Goal: Transaction & Acquisition: Purchase product/service

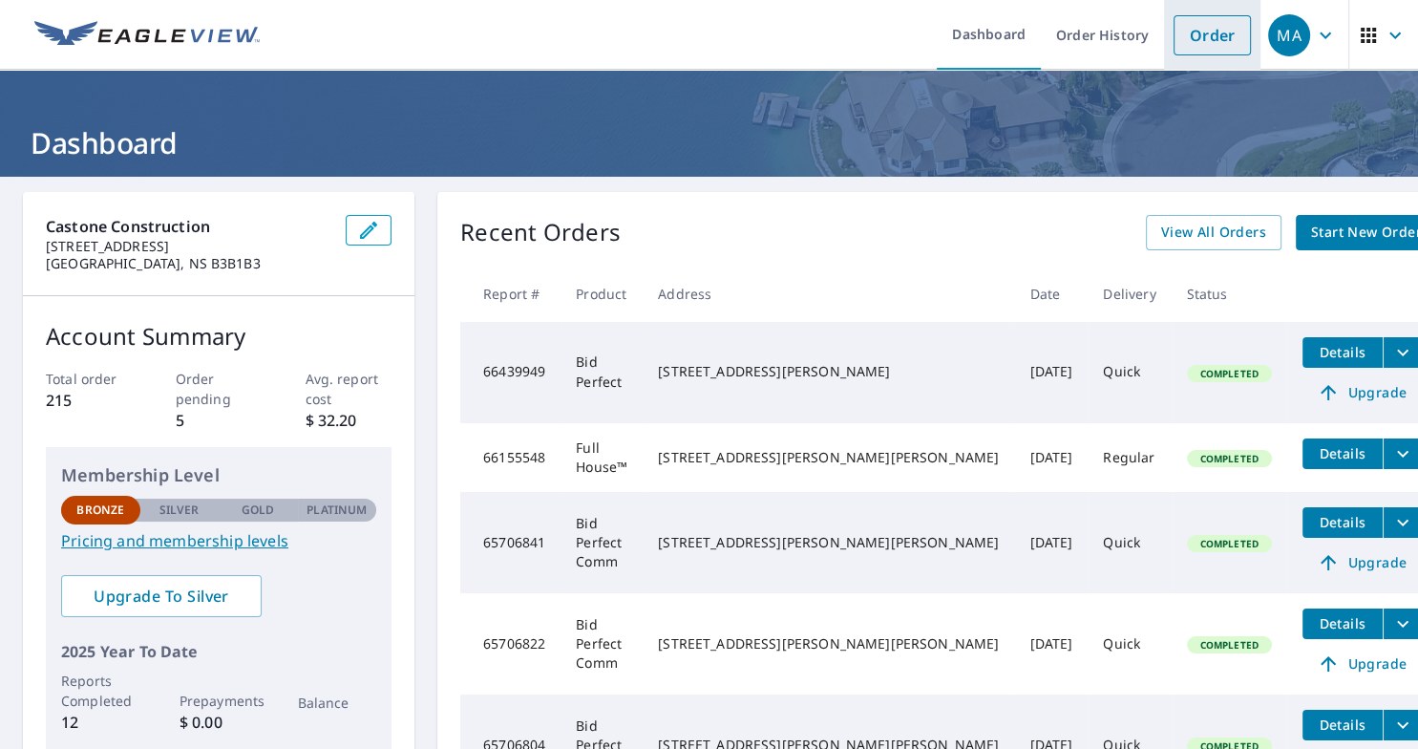
click at [1207, 36] on link "Order" at bounding box center [1212, 35] width 77 height 40
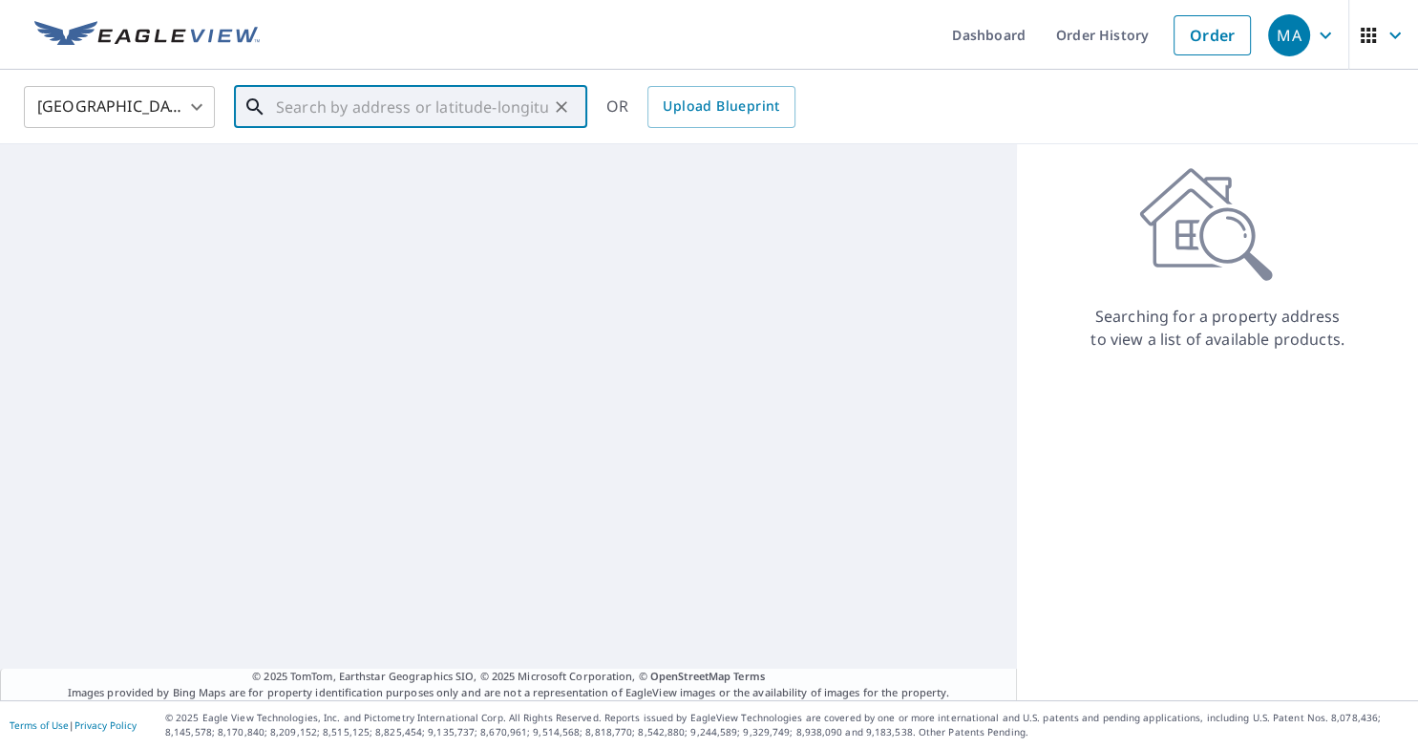
click at [414, 97] on input "text" at bounding box center [412, 106] width 272 height 53
click at [181, 97] on body "MA MA Dashboard Order History Order MA [GEOGRAPHIC_DATA] [GEOGRAPHIC_DATA] ​ ​ …" at bounding box center [709, 374] width 1418 height 749
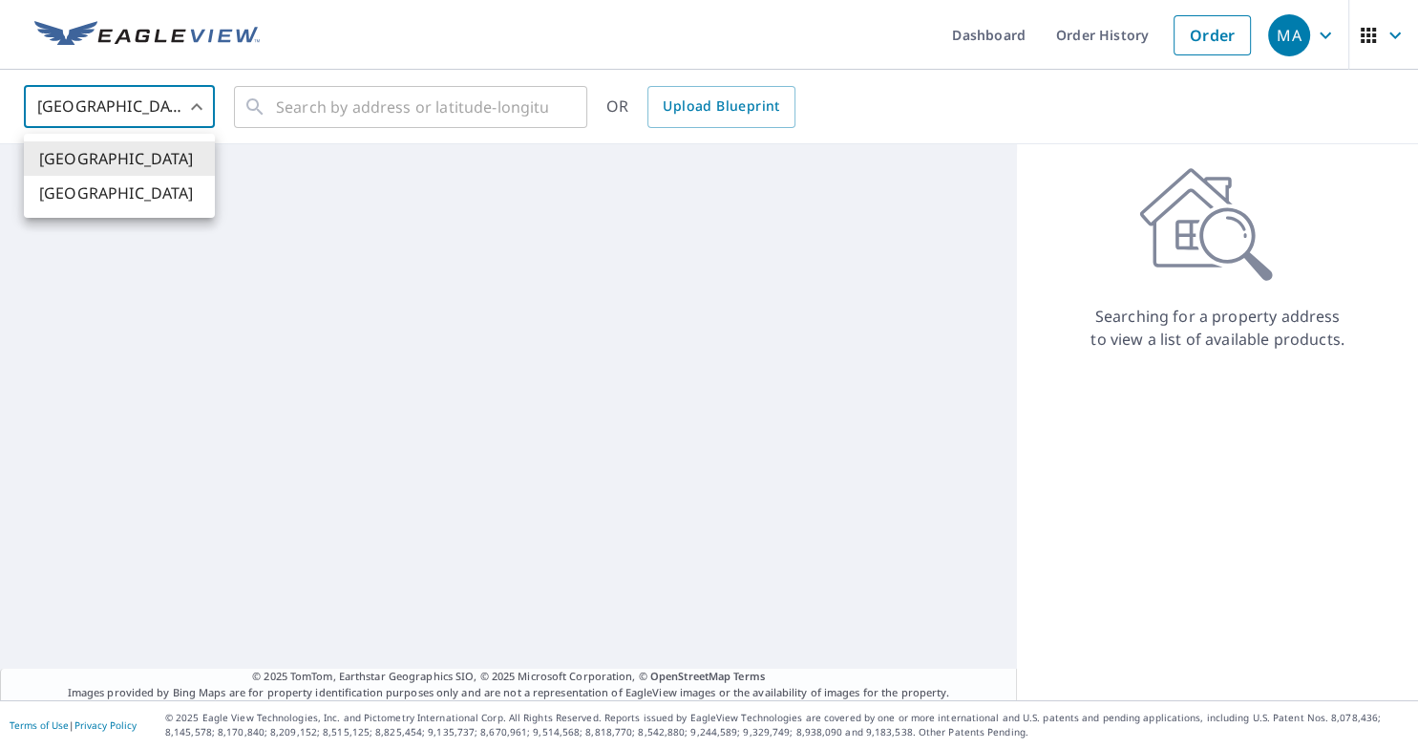
click at [145, 190] on li "[GEOGRAPHIC_DATA]" at bounding box center [119, 193] width 191 height 34
type input "CA"
click at [366, 109] on input "text" at bounding box center [412, 106] width 272 height 53
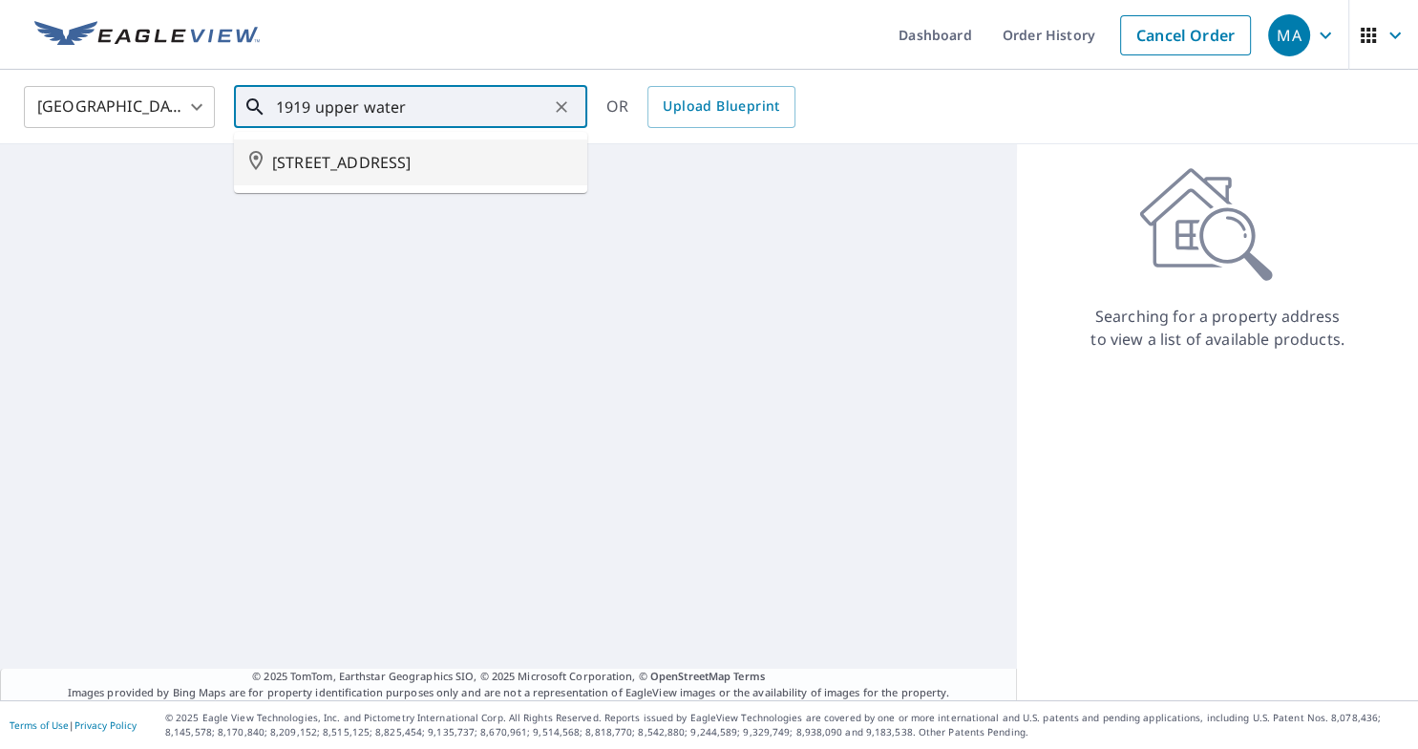
click at [365, 174] on span "[STREET_ADDRESS]" at bounding box center [422, 162] width 300 height 23
type input "[STREET_ADDRESS]"
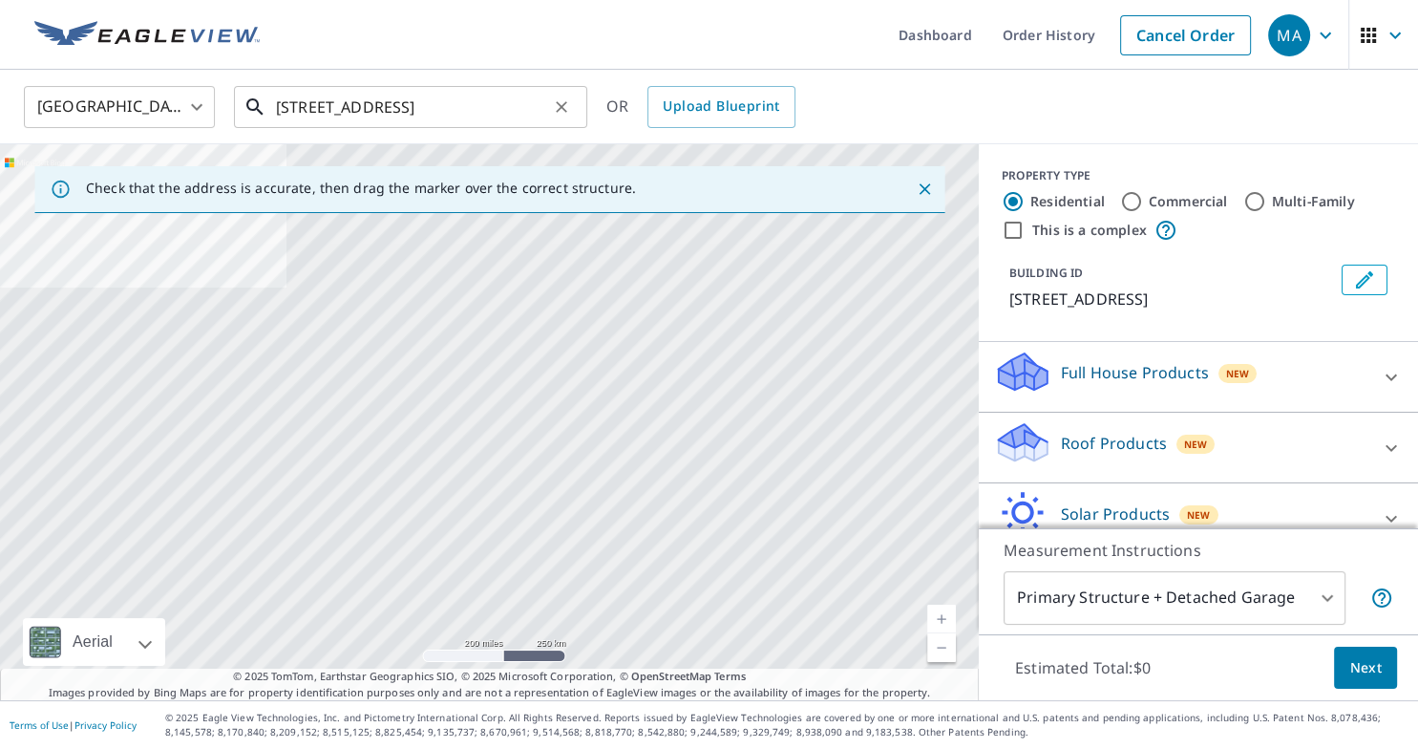
click at [527, 109] on input "[STREET_ADDRESS]" at bounding box center [412, 106] width 272 height 53
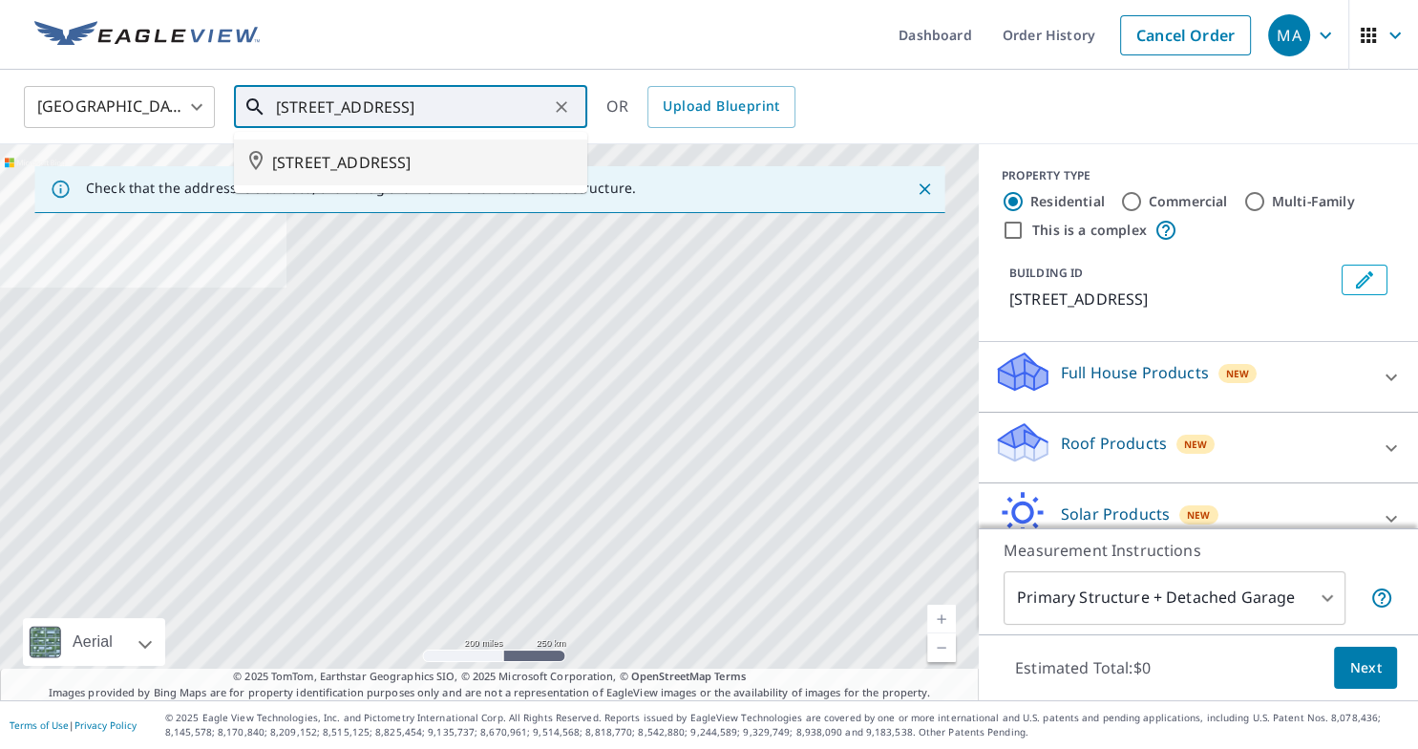
click at [492, 174] on span "[STREET_ADDRESS]" at bounding box center [422, 162] width 300 height 23
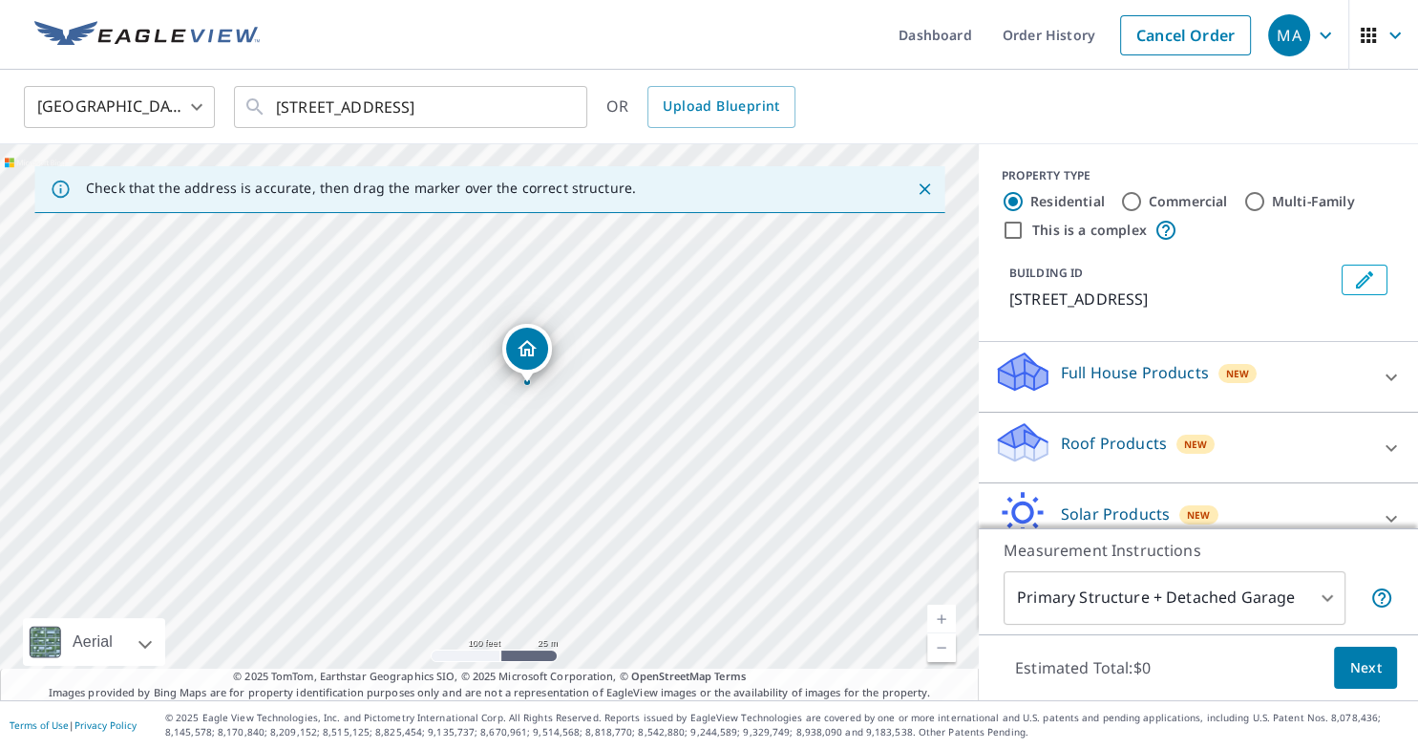
drag, startPoint x: 700, startPoint y: 485, endPoint x: 632, endPoint y: 427, distance: 89.4
click at [632, 427] on div "[STREET_ADDRESS]" at bounding box center [489, 422] width 979 height 556
click at [1129, 201] on input "Commercial" at bounding box center [1131, 201] width 23 height 23
radio input "true"
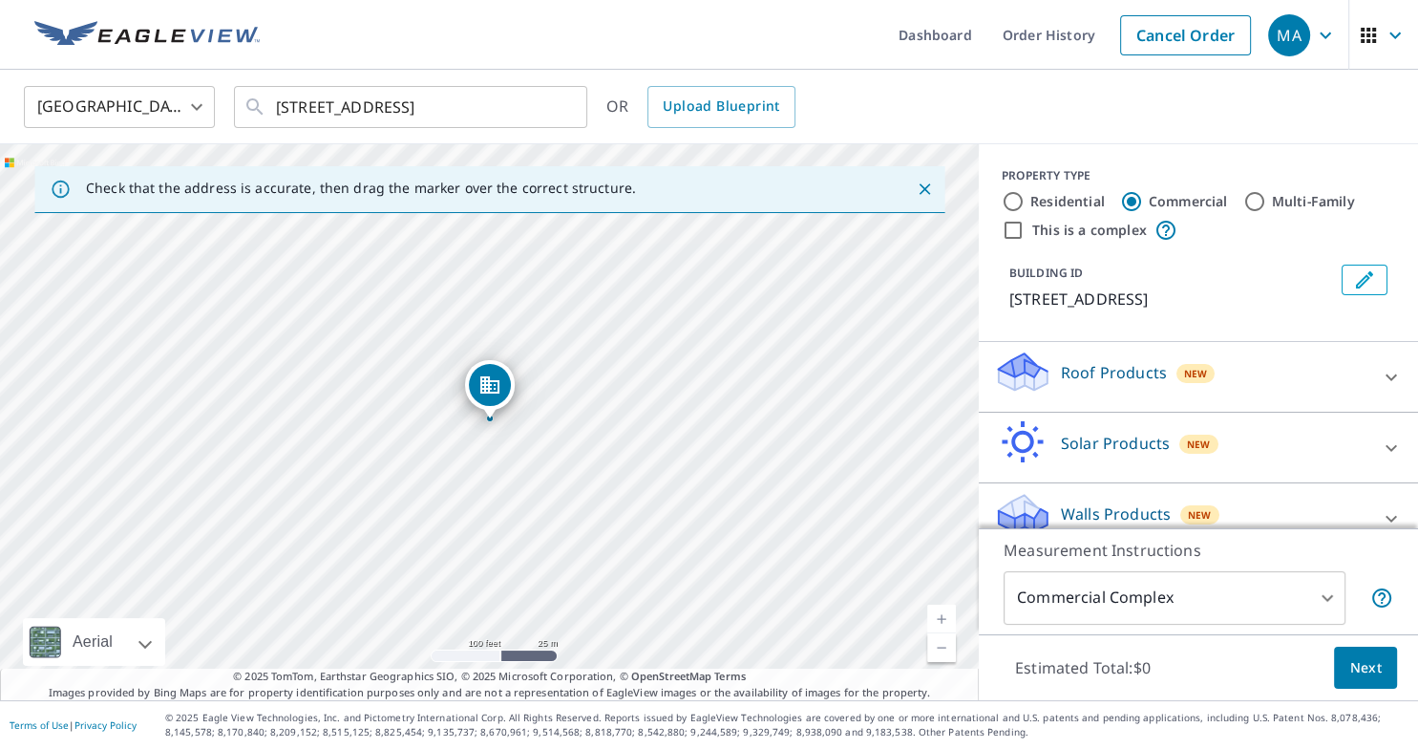
type input "4"
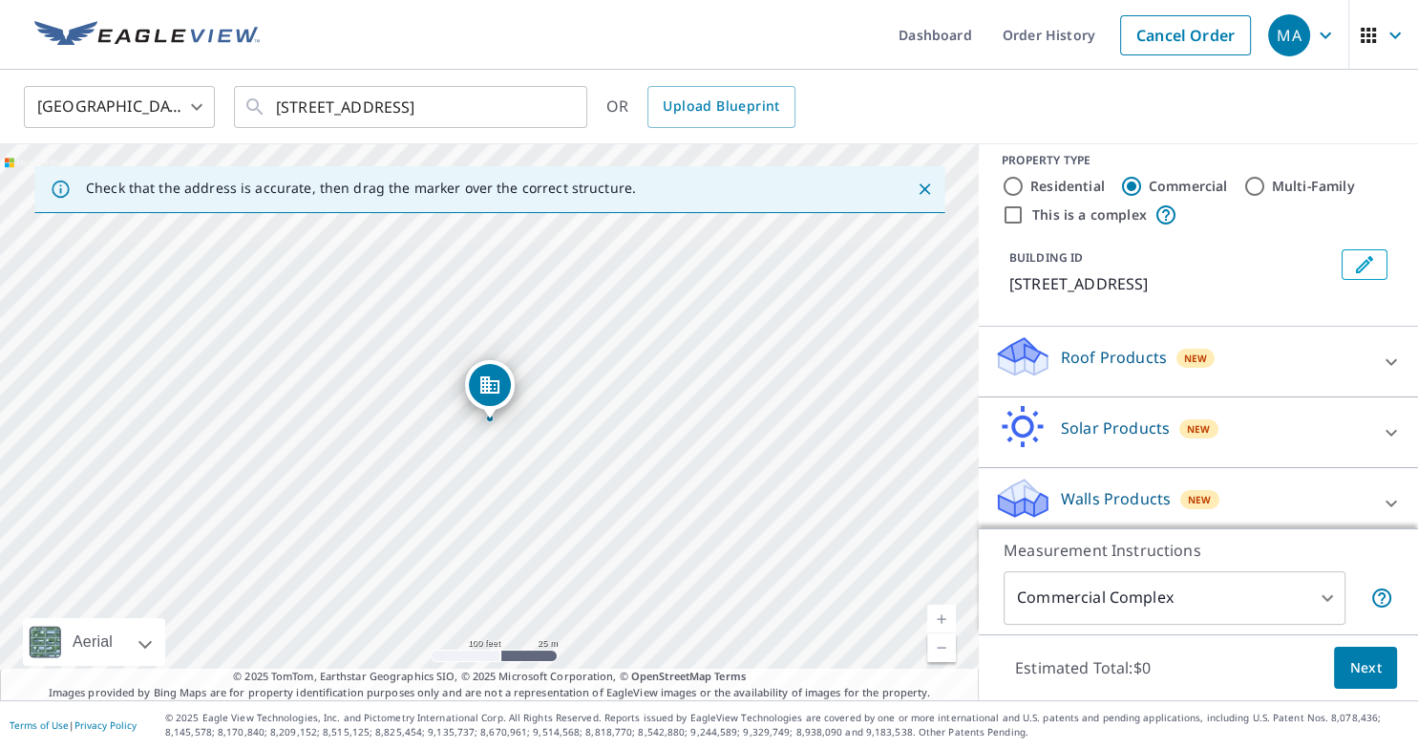
scroll to position [25, 0]
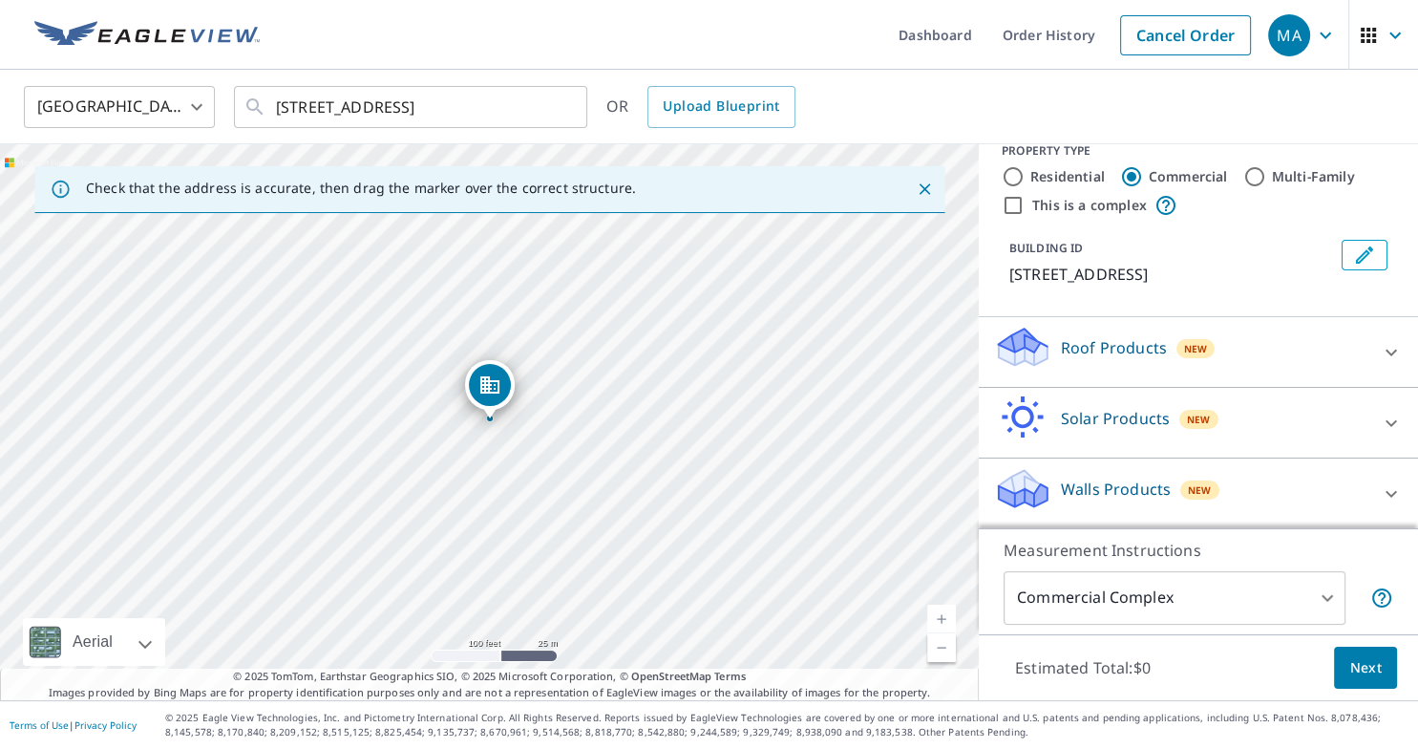
click at [1394, 354] on icon at bounding box center [1391, 352] width 23 height 23
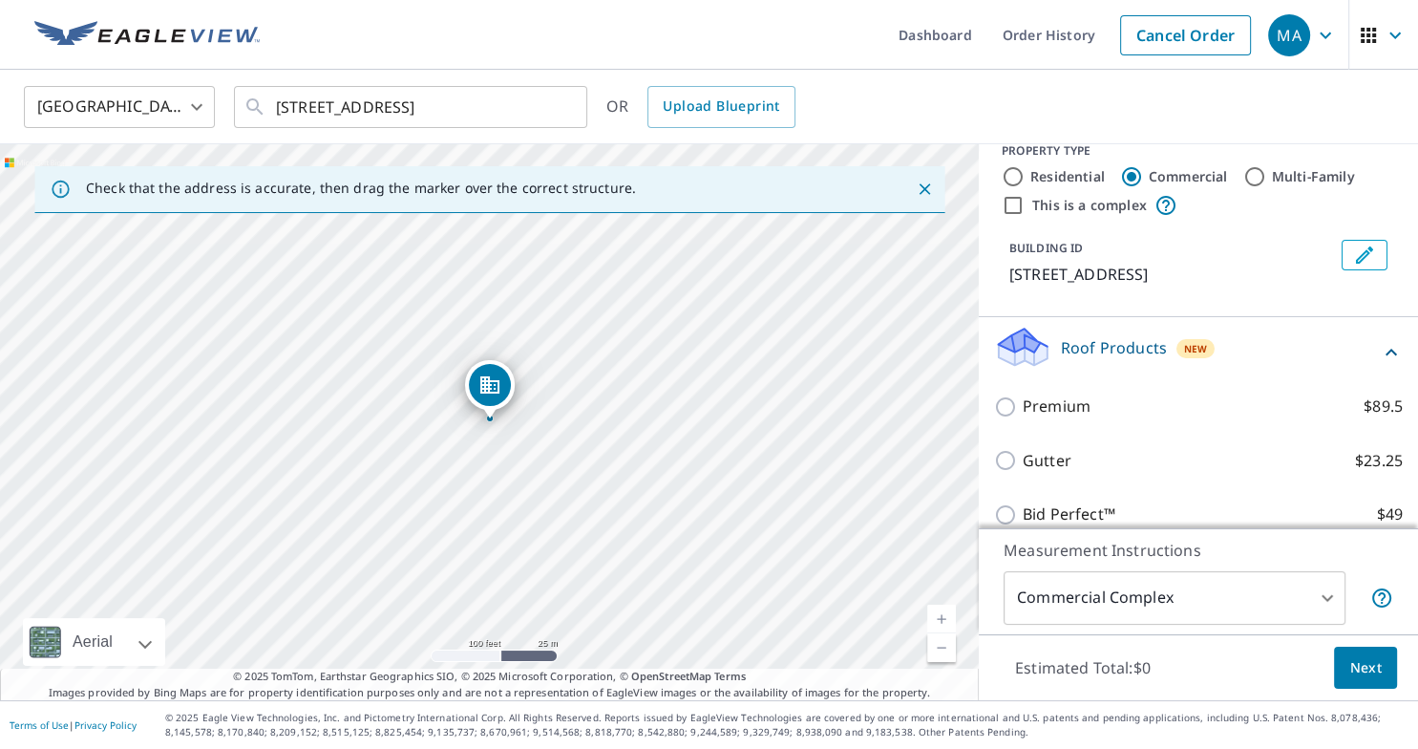
scroll to position [149, 0]
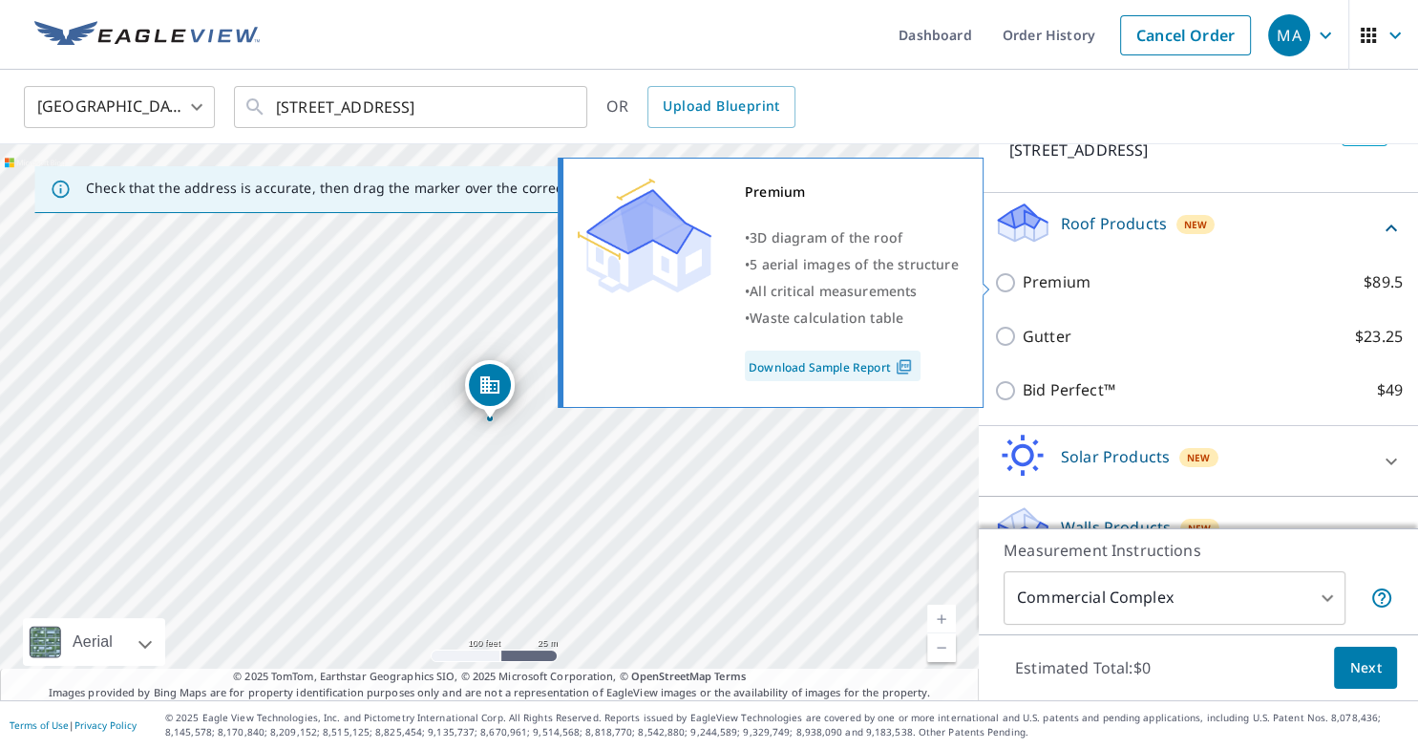
click at [1064, 281] on p "Premium" at bounding box center [1057, 282] width 68 height 24
click at [1023, 281] on input "Premium $89.5" at bounding box center [1008, 282] width 29 height 23
checkbox input "true"
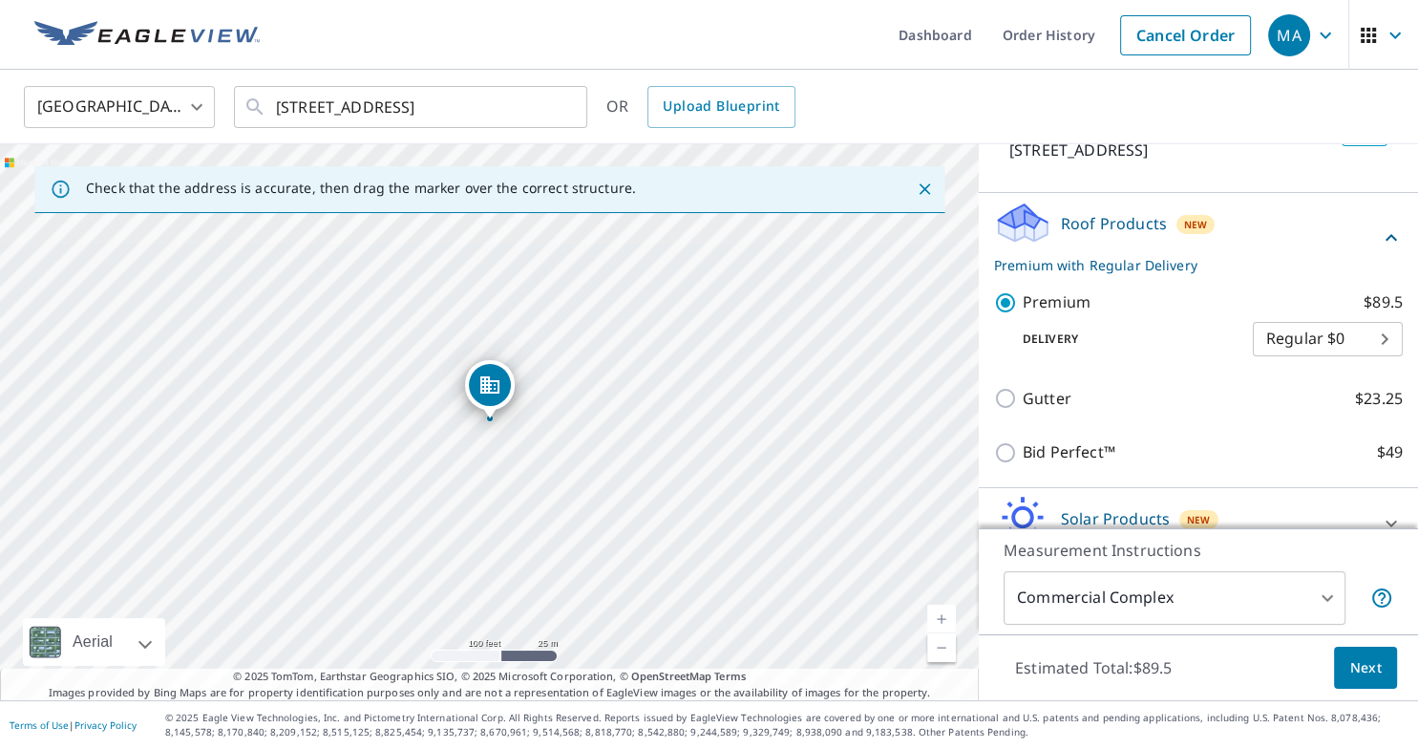
scroll to position [251, 0]
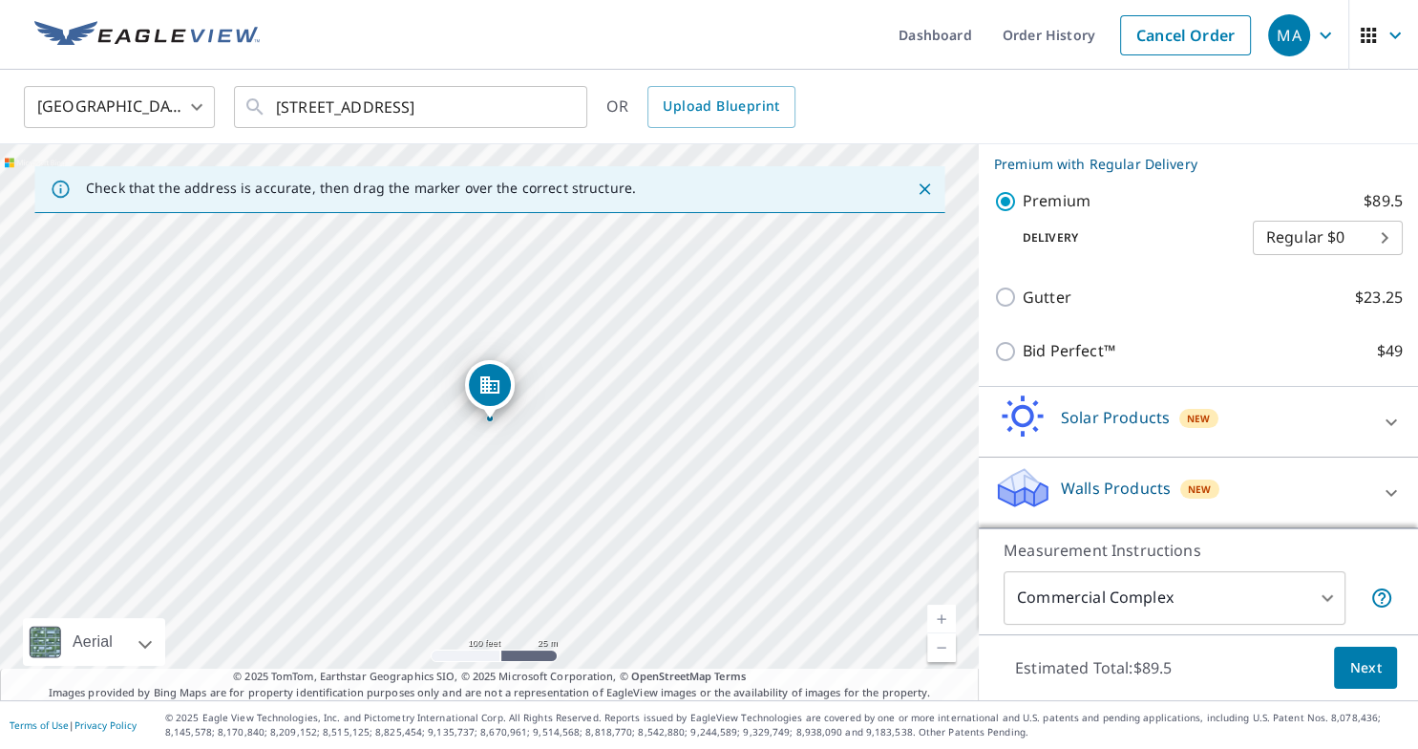
click at [1297, 487] on div "Walls Products New" at bounding box center [1181, 492] width 374 height 54
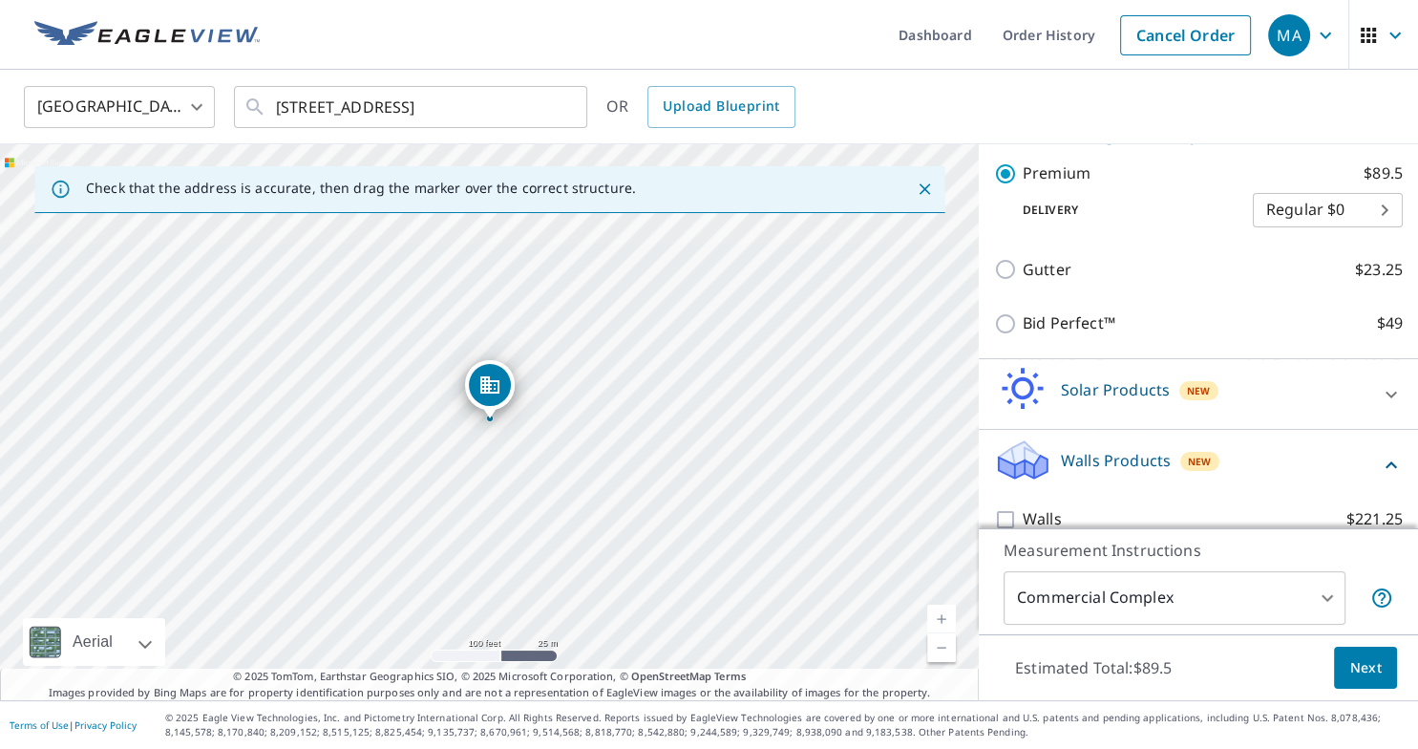
scroll to position [306, 0]
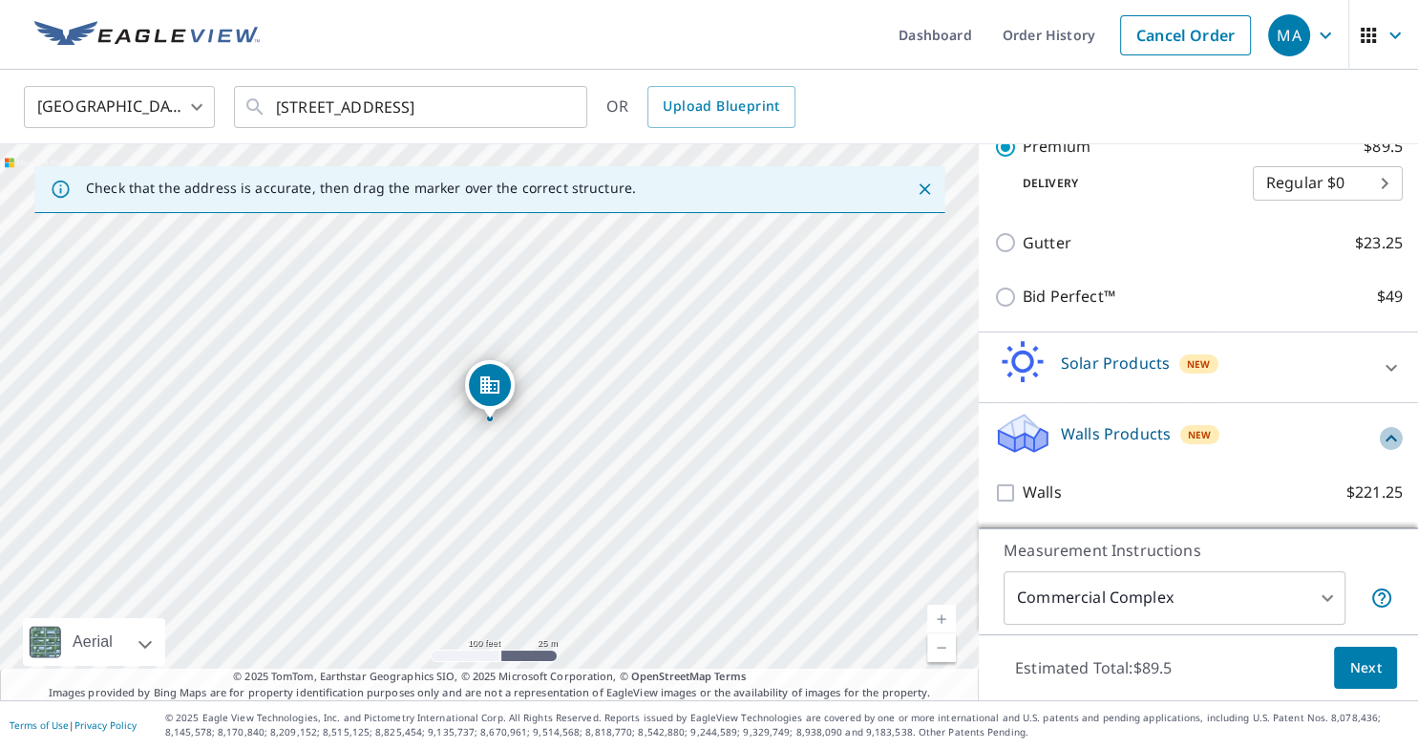
click at [1388, 437] on icon at bounding box center [1391, 438] width 11 height 7
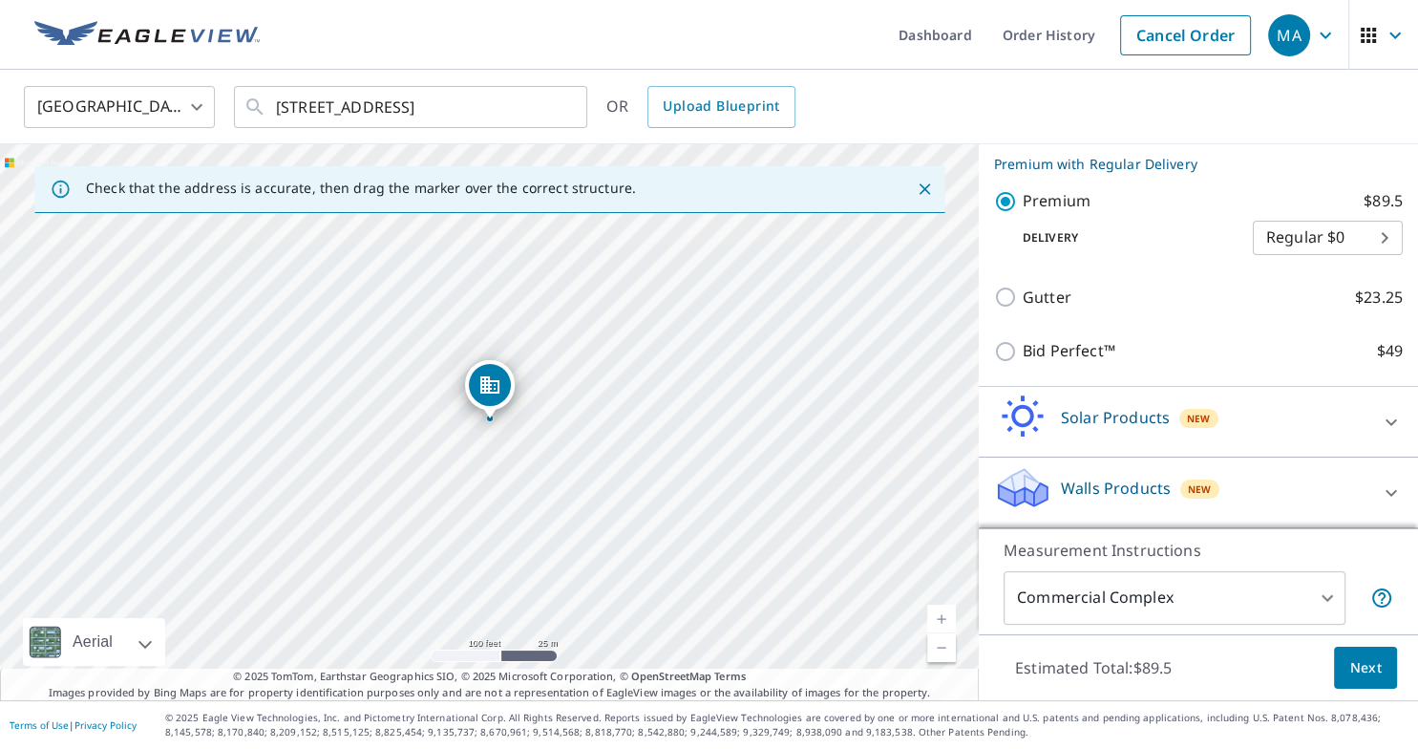
scroll to position [251, 0]
click at [1359, 663] on span "Next" at bounding box center [1366, 668] width 32 height 24
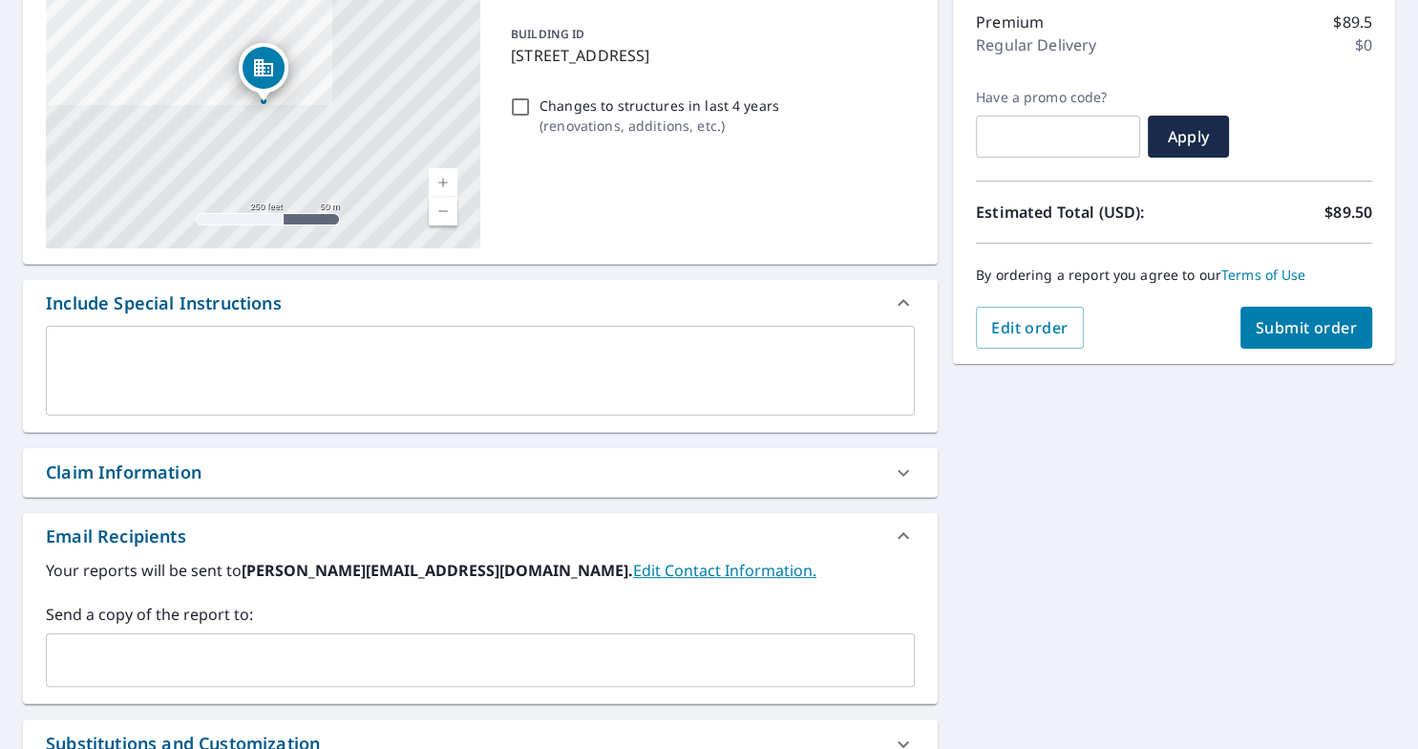
scroll to position [247, 0]
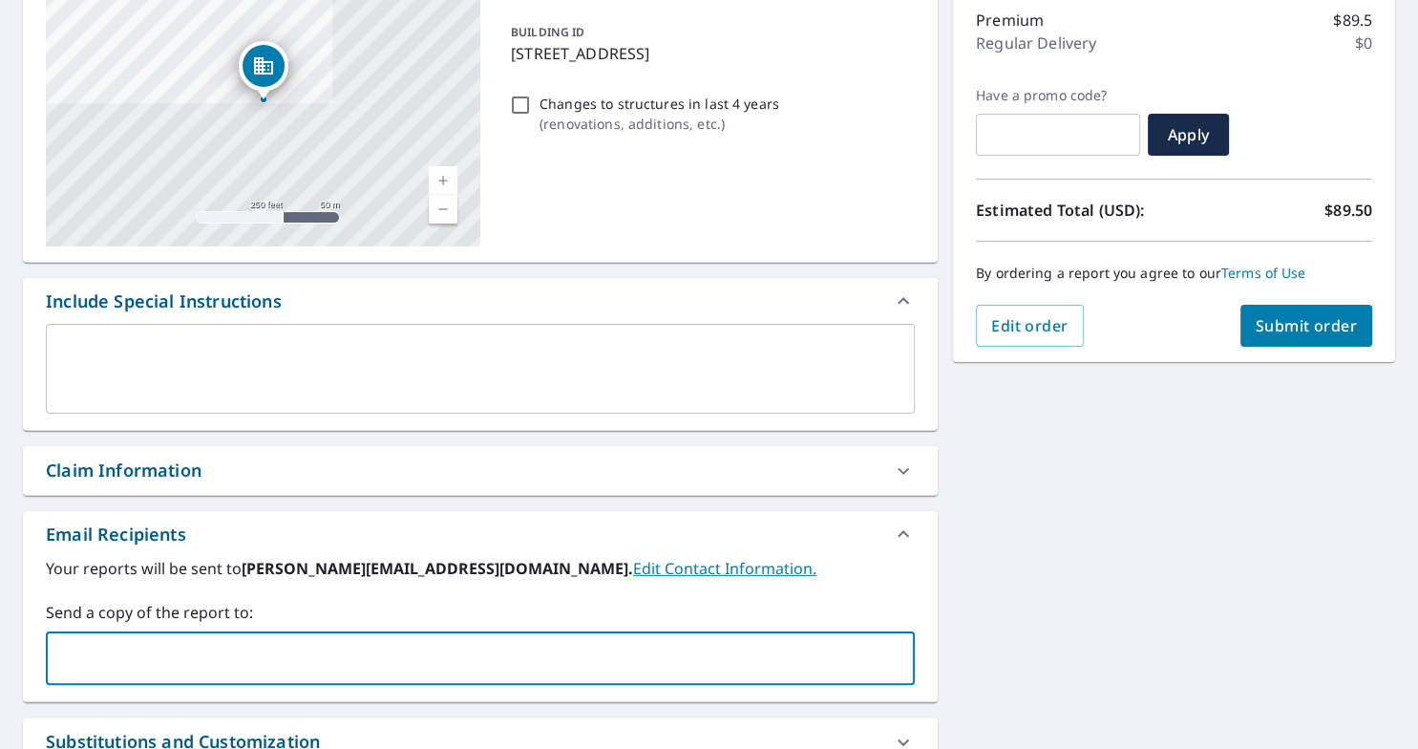
click at [502, 653] on input "text" at bounding box center [465, 658] width 823 height 36
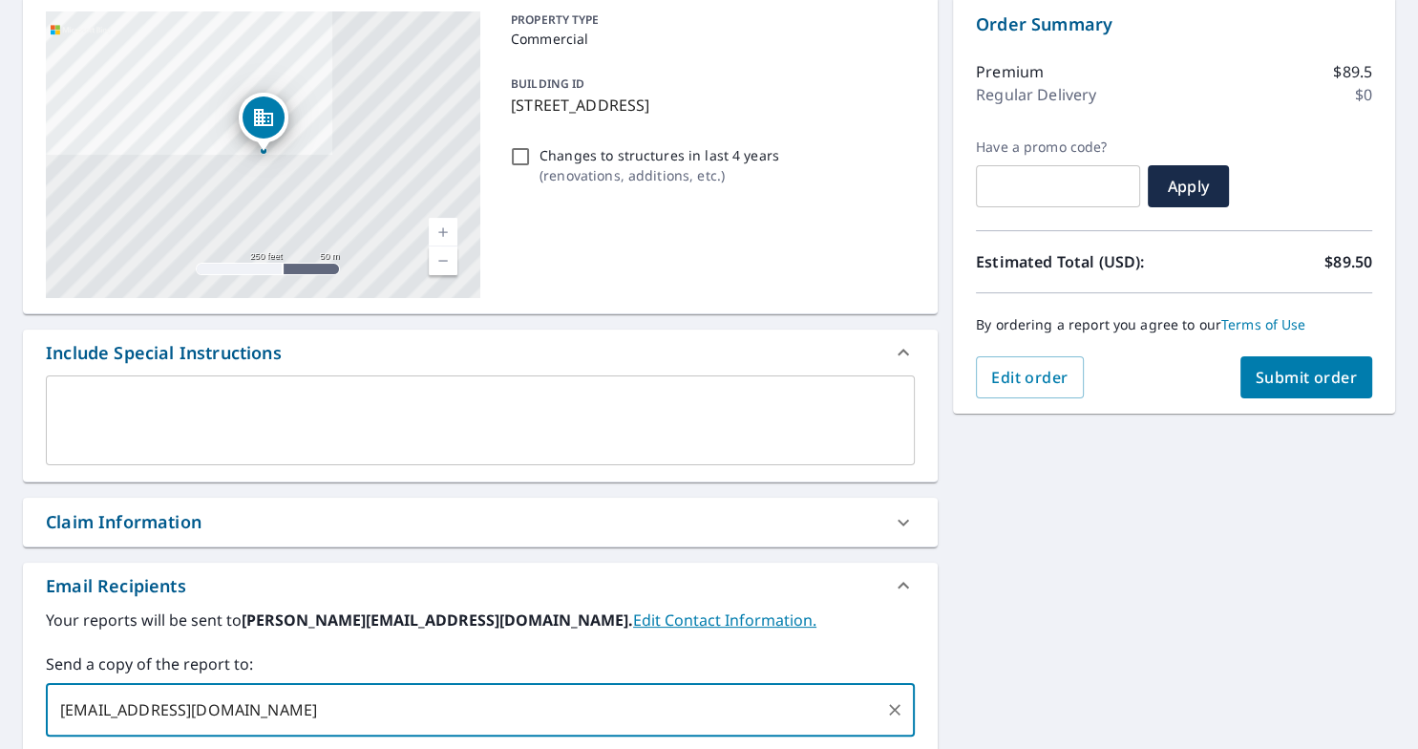
scroll to position [80, 0]
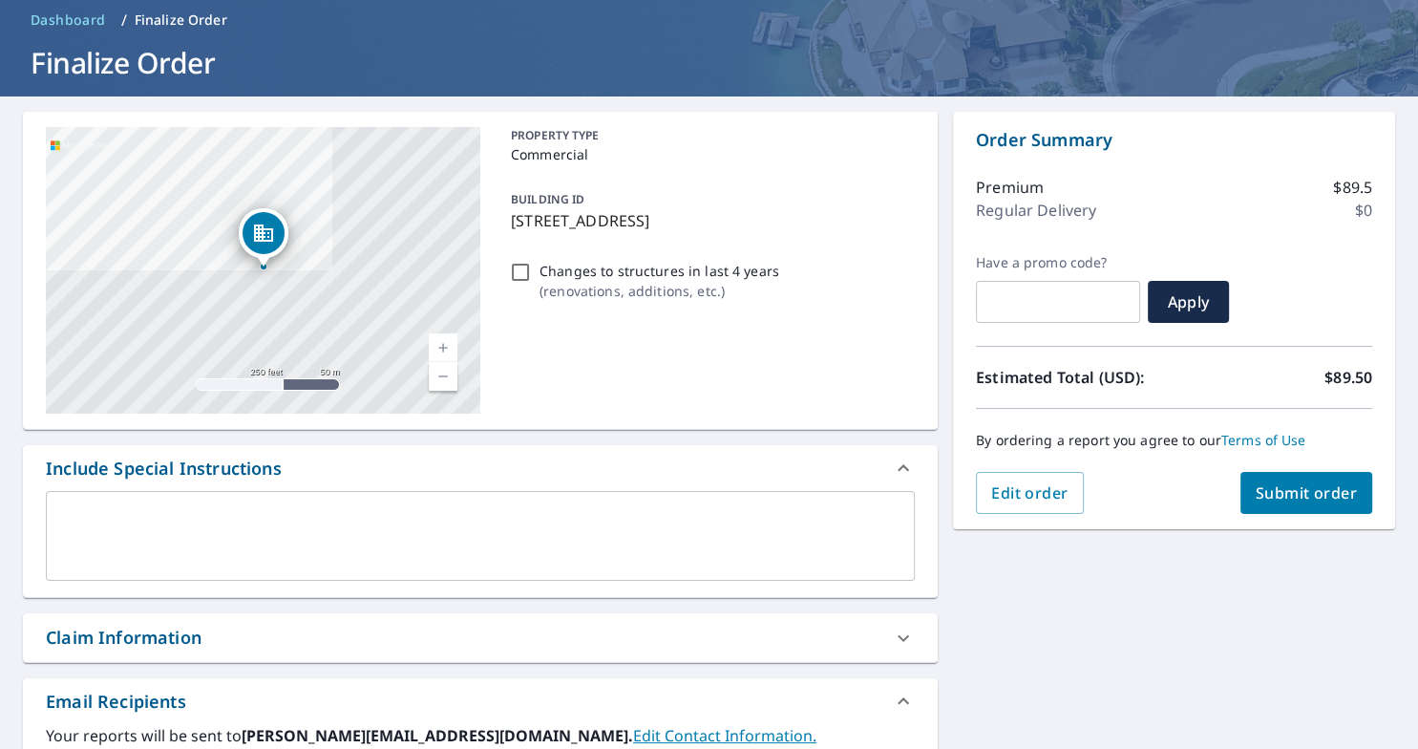
type input "[EMAIL_ADDRESS][DOMAIN_NAME]"
click at [1315, 496] on span "Submit order" at bounding box center [1307, 492] width 102 height 21
